Goal: Task Accomplishment & Management: Manage account settings

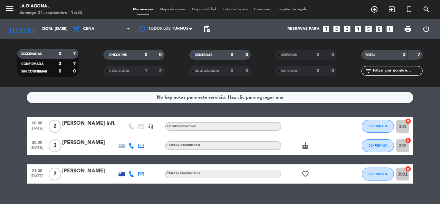
click at [78, 122] on div "[PERSON_NAME] infl." at bounding box center [89, 123] width 55 height 8
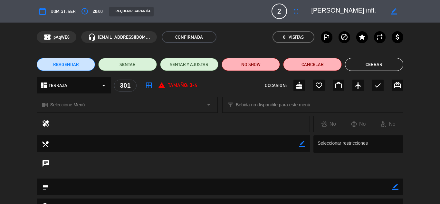
click at [74, 62] on span "REAGENDAR" at bounding box center [66, 64] width 26 height 7
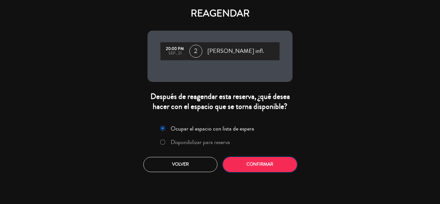
click at [243, 163] on button "Confirmar" at bounding box center [260, 164] width 74 height 15
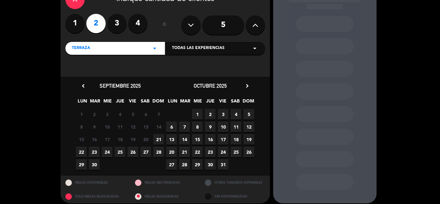
scroll to position [46, 0]
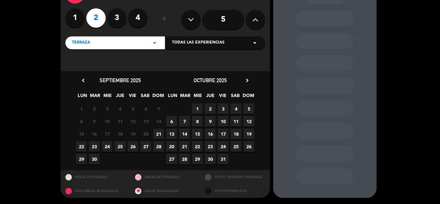
click at [95, 147] on span "23" at bounding box center [94, 146] width 11 height 11
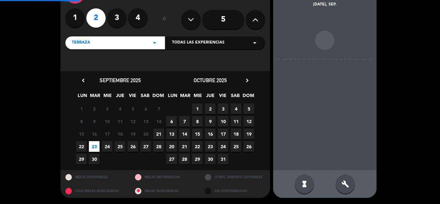
scroll to position [26, 0]
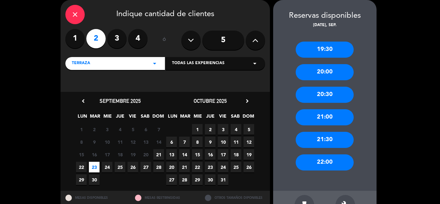
click at [336, 93] on div "20:30" at bounding box center [325, 95] width 58 height 16
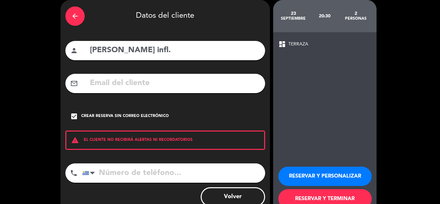
click at [310, 174] on button "RESERVAR Y PERSONALIZAR" at bounding box center [324, 175] width 93 height 19
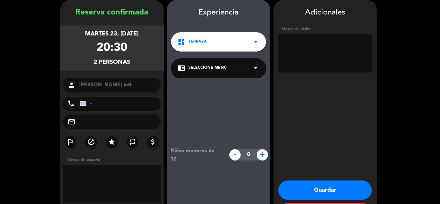
click at [326, 189] on button "Guardar" at bounding box center [324, 189] width 93 height 19
